Goal: Information Seeking & Learning: Learn about a topic

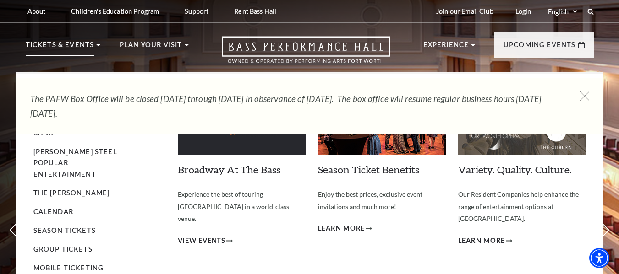
click at [64, 46] on p "Tickets & Events" at bounding box center [60, 47] width 69 height 16
click at [61, 47] on p "Tickets & Events" at bounding box center [60, 47] width 69 height 16
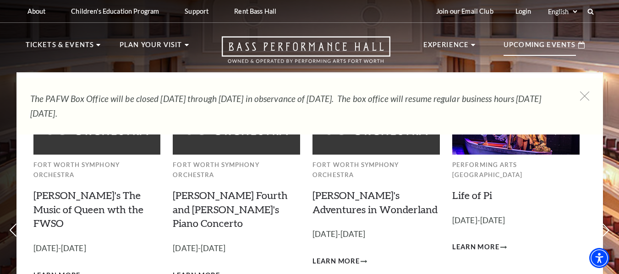
click at [532, 43] on p "Upcoming Events" at bounding box center [539, 47] width 72 height 16
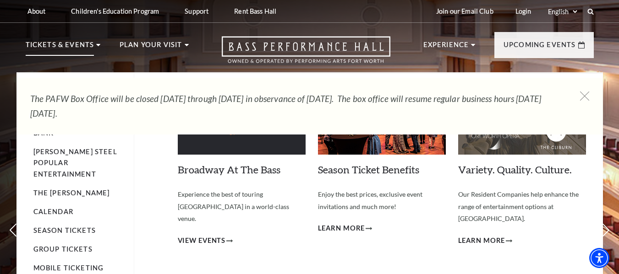
click at [98, 44] on use at bounding box center [98, 45] width 4 height 2
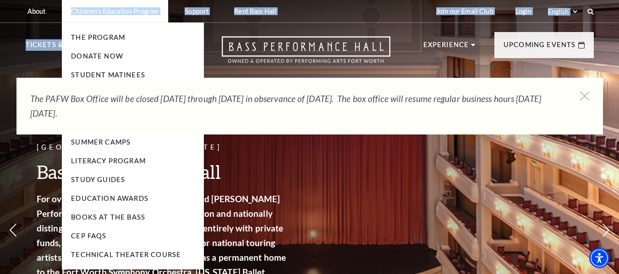
drag, startPoint x: 65, startPoint y: 49, endPoint x: 70, endPoint y: 20, distance: 29.7
click at [70, 20] on header "About Performing Arts Fort Worth Bass Performance Hall Maddox Muse Center Resid…" at bounding box center [309, 36] width 619 height 72
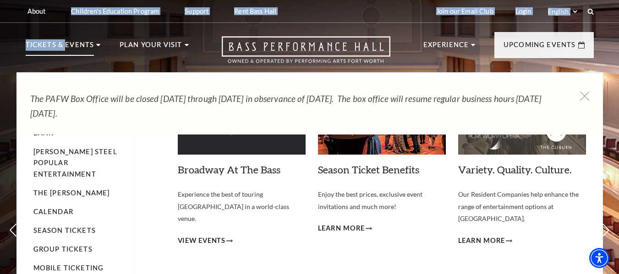
click at [45, 46] on p "Tickets & Events" at bounding box center [60, 47] width 69 height 16
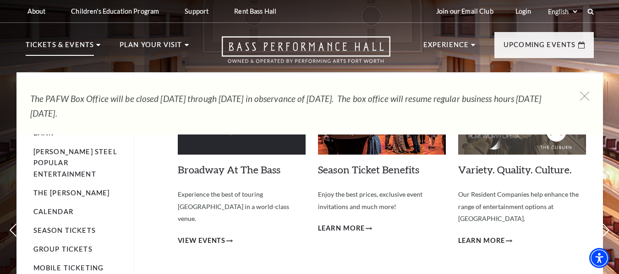
click at [96, 44] on use at bounding box center [98, 45] width 4 height 2
click at [35, 44] on p "Tickets & Events" at bounding box center [60, 47] width 69 height 16
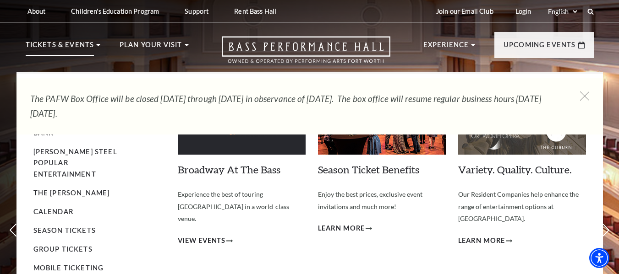
click at [62, 50] on p "Tickets & Events" at bounding box center [60, 47] width 69 height 16
click at [95, 43] on li "Tickets & Events Now On Sale Broadway At The Bass presented by PNC Bank Irwin S…" at bounding box center [63, 55] width 75 height 33
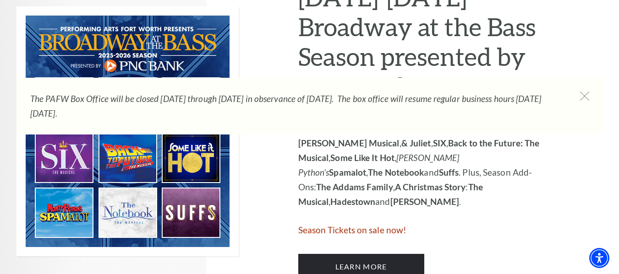
scroll to position [549, 0]
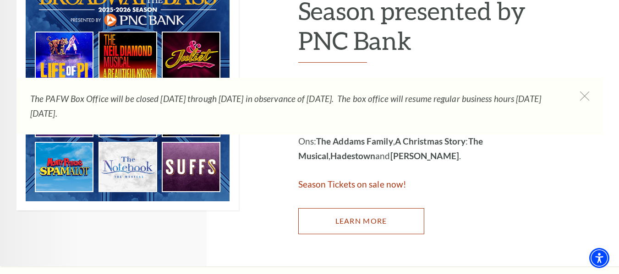
click at [366, 220] on link "Learn More" at bounding box center [361, 221] width 126 height 26
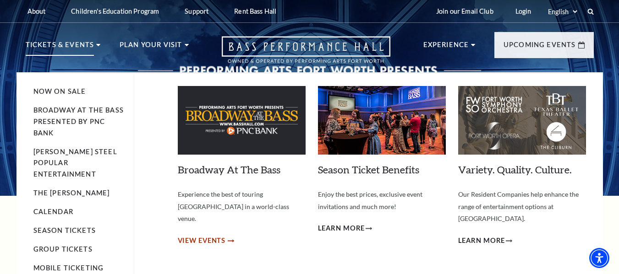
click at [207, 235] on span "View Events" at bounding box center [202, 240] width 48 height 11
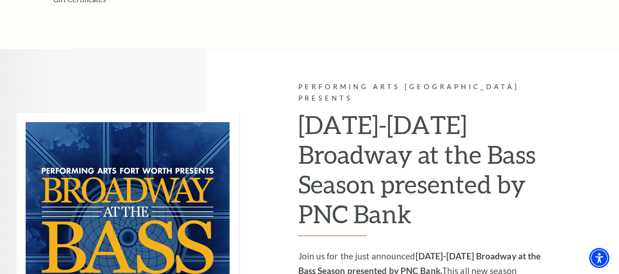
scroll to position [321, 0]
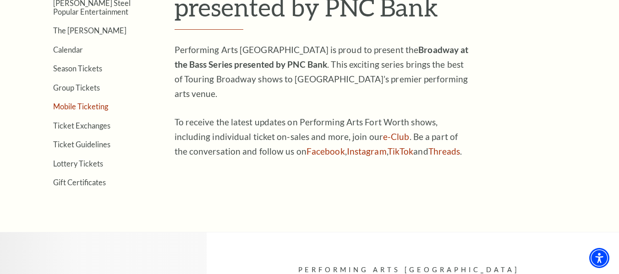
click at [67, 107] on link "Mobile Ticketing" at bounding box center [80, 106] width 55 height 9
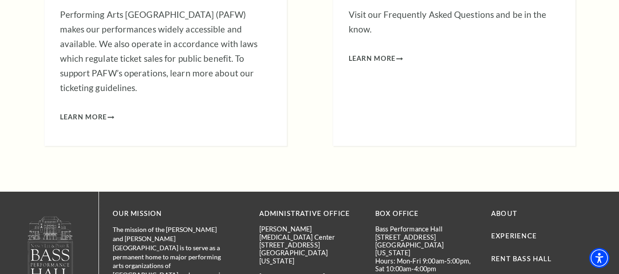
scroll to position [966, 0]
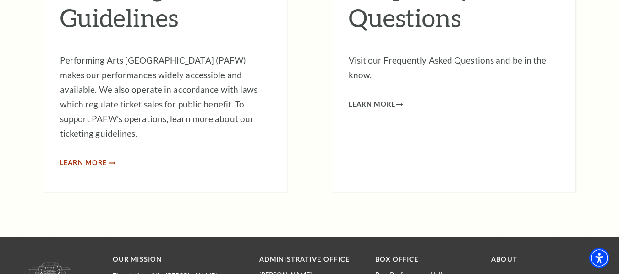
click at [94, 158] on span "Learn More" at bounding box center [83, 163] width 47 height 11
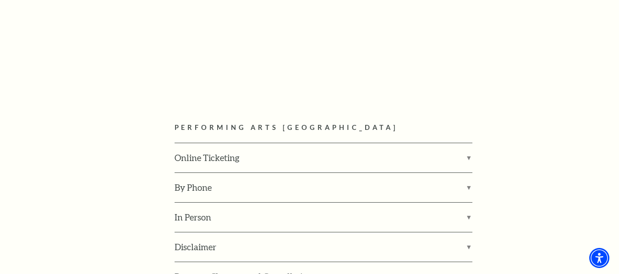
scroll to position [1236, 0]
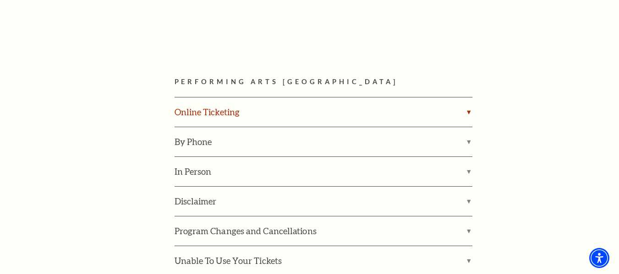
click at [214, 98] on label "Online Ticketing" at bounding box center [323, 112] width 298 height 29
click at [0, 0] on input "Online Ticketing" at bounding box center [0, 0] width 0 height 0
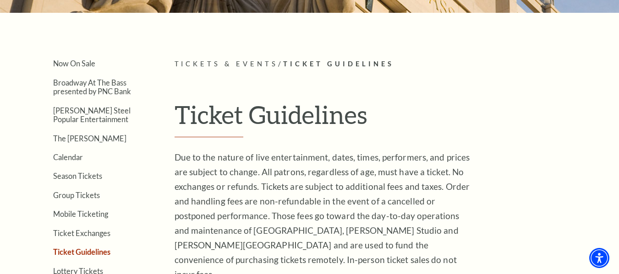
scroll to position [0, 0]
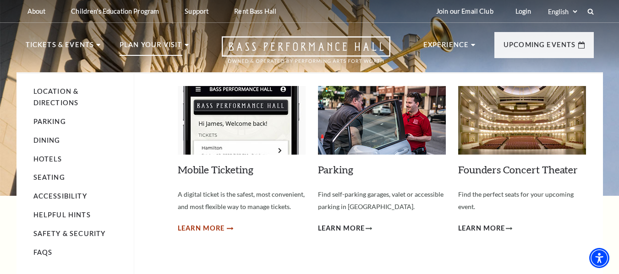
click at [216, 229] on span "Learn More" at bounding box center [201, 228] width 47 height 11
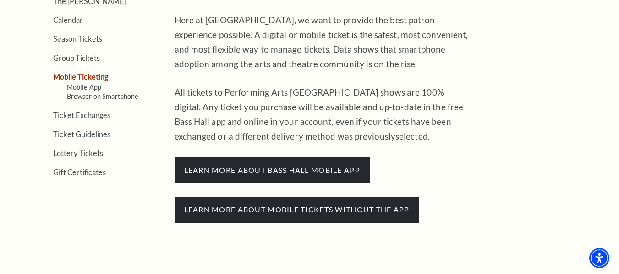
scroll to position [366, 0]
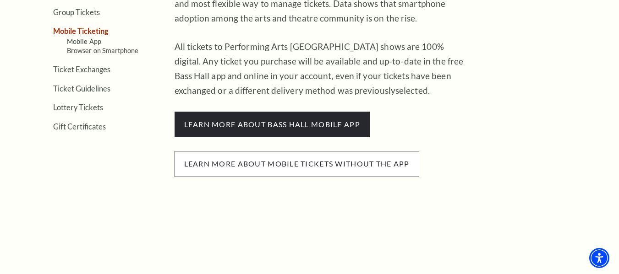
click at [298, 164] on span "Learn more about mobile tickets without the app" at bounding box center [296, 164] width 245 height 26
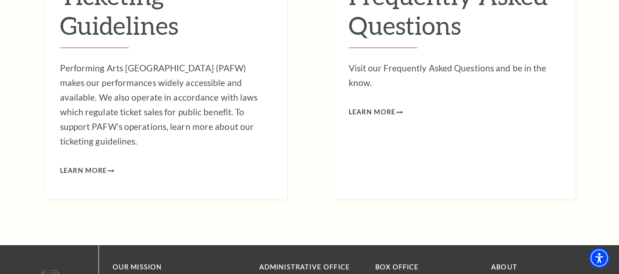
scroll to position [2976, 0]
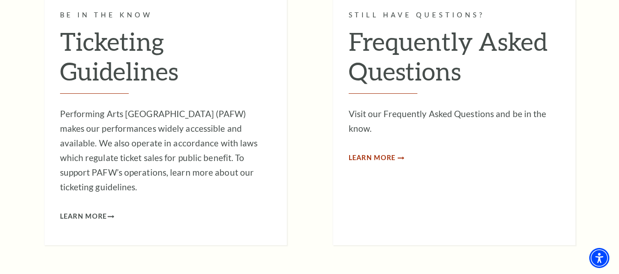
click at [357, 152] on span "Learn More" at bounding box center [371, 157] width 47 height 11
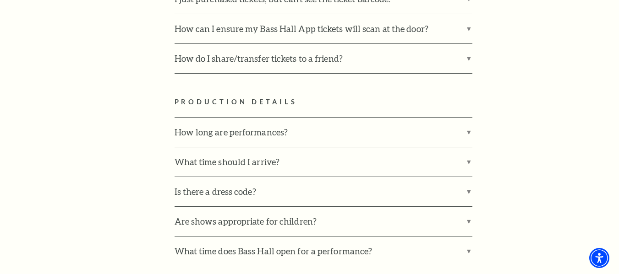
scroll to position [1099, 0]
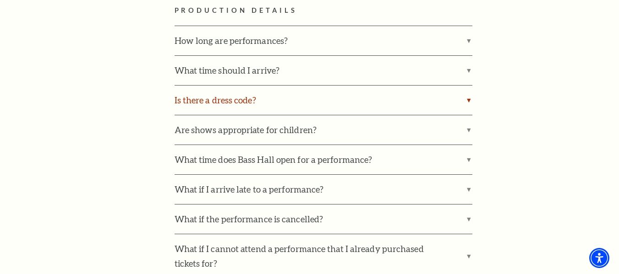
click at [471, 86] on label "Is there a dress code?" at bounding box center [323, 100] width 298 height 29
click at [0, 0] on input "Is there a dress code?" at bounding box center [0, 0] width 0 height 0
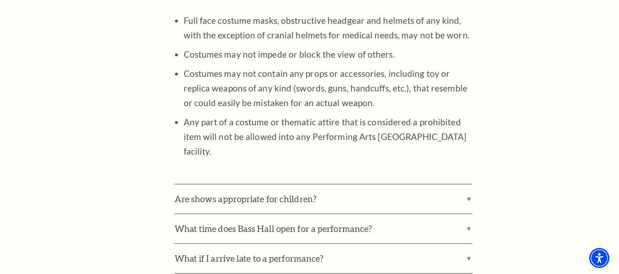
scroll to position [1419, 0]
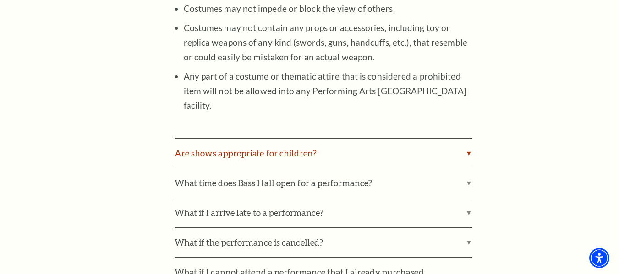
click at [332, 139] on label "Are shows appropriate for children?" at bounding box center [323, 153] width 298 height 29
click at [0, 0] on input "Are shows appropriate for children?" at bounding box center [0, 0] width 0 height 0
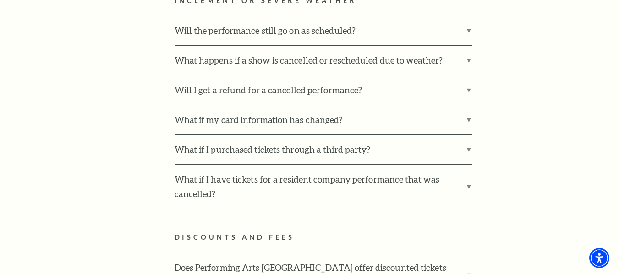
scroll to position [2015, 0]
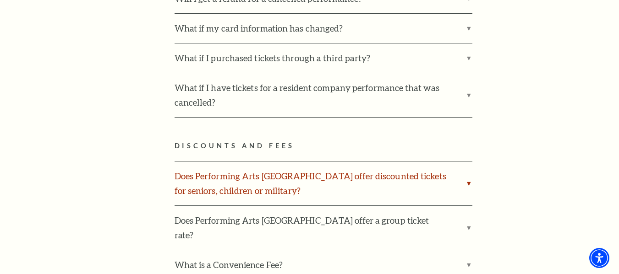
click at [464, 162] on label "Does Performing Arts Fort Worth offer discounted tickets for seniors, children …" at bounding box center [323, 184] width 298 height 44
click at [0, 0] on input "Does Performing Arts Fort Worth offer discounted tickets for seniors, children …" at bounding box center [0, 0] width 0 height 0
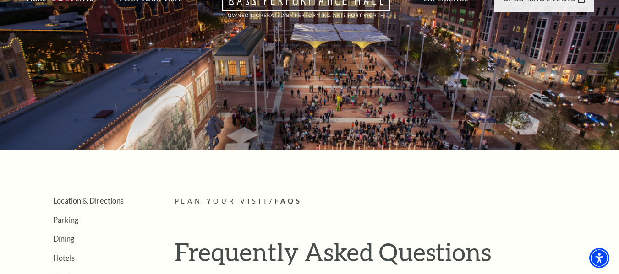
scroll to position [0, 0]
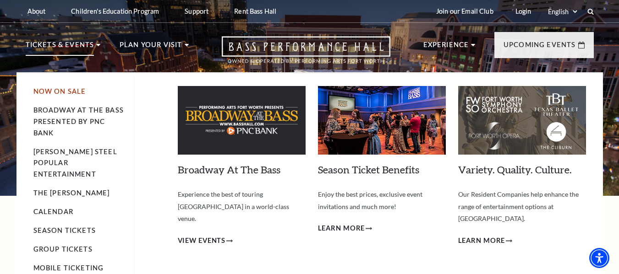
click at [49, 91] on link "Now On Sale" at bounding box center [59, 91] width 53 height 8
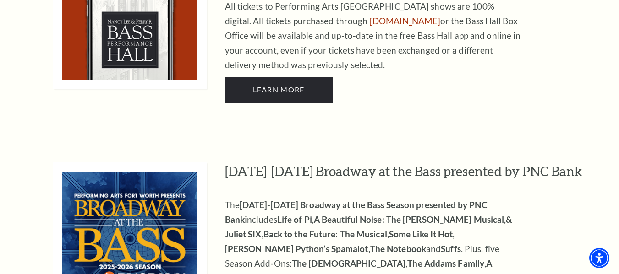
scroll to position [824, 0]
